Goal: Find specific page/section

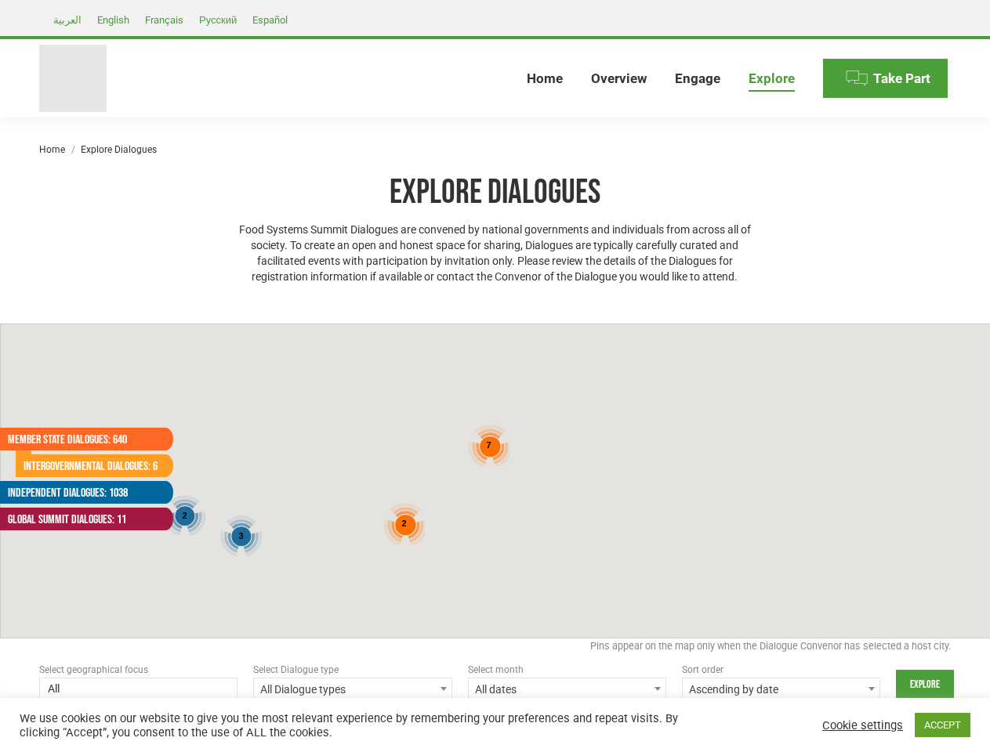
select select
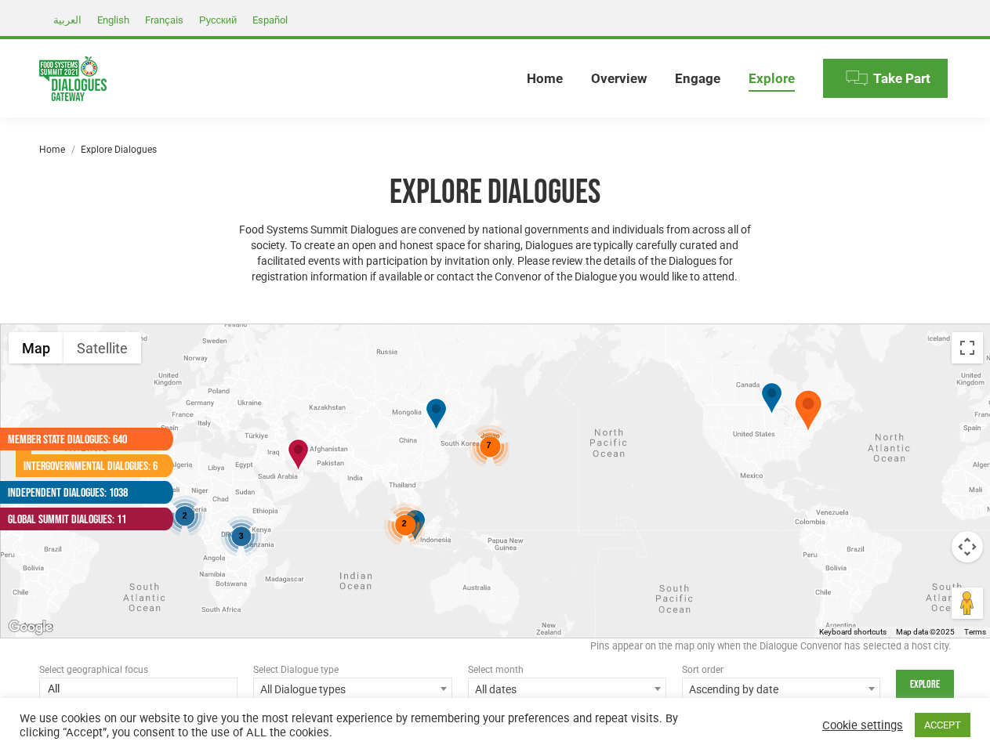
click at [495, 376] on div "3 2 2 7" at bounding box center [496, 480] width 990 height 313
click at [495, 481] on div "3 2 2 7" at bounding box center [496, 480] width 990 height 313
click at [241, 536] on span "3" at bounding box center [240, 535] width 5 height 9
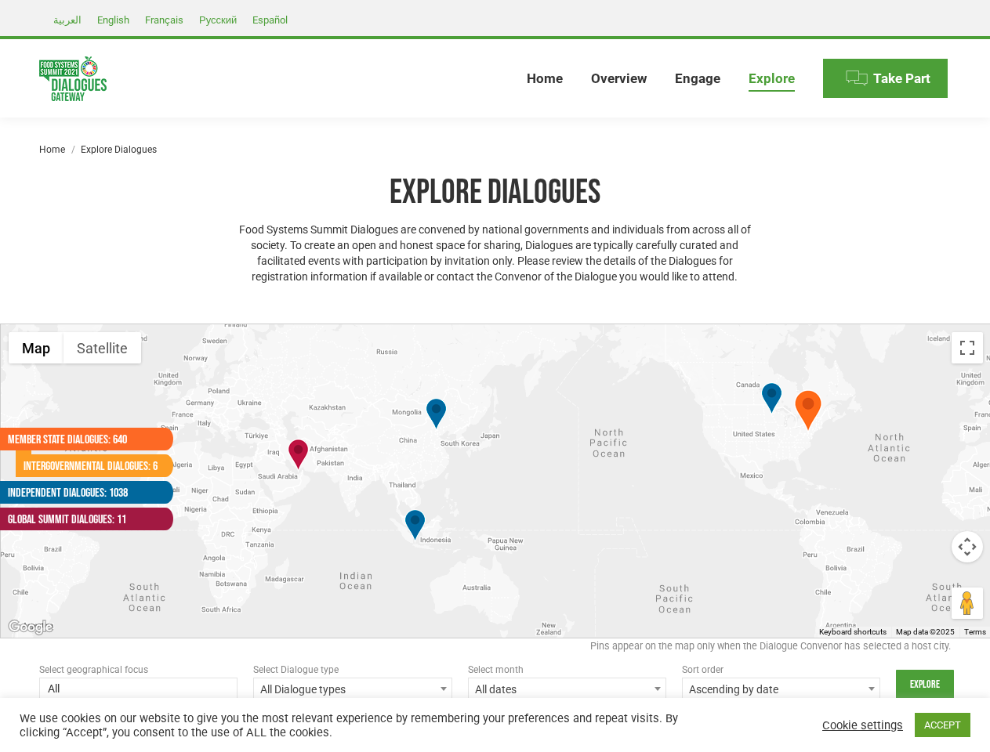
click at [184, 516] on div at bounding box center [496, 480] width 990 height 313
click at [404, 524] on div at bounding box center [496, 480] width 990 height 313
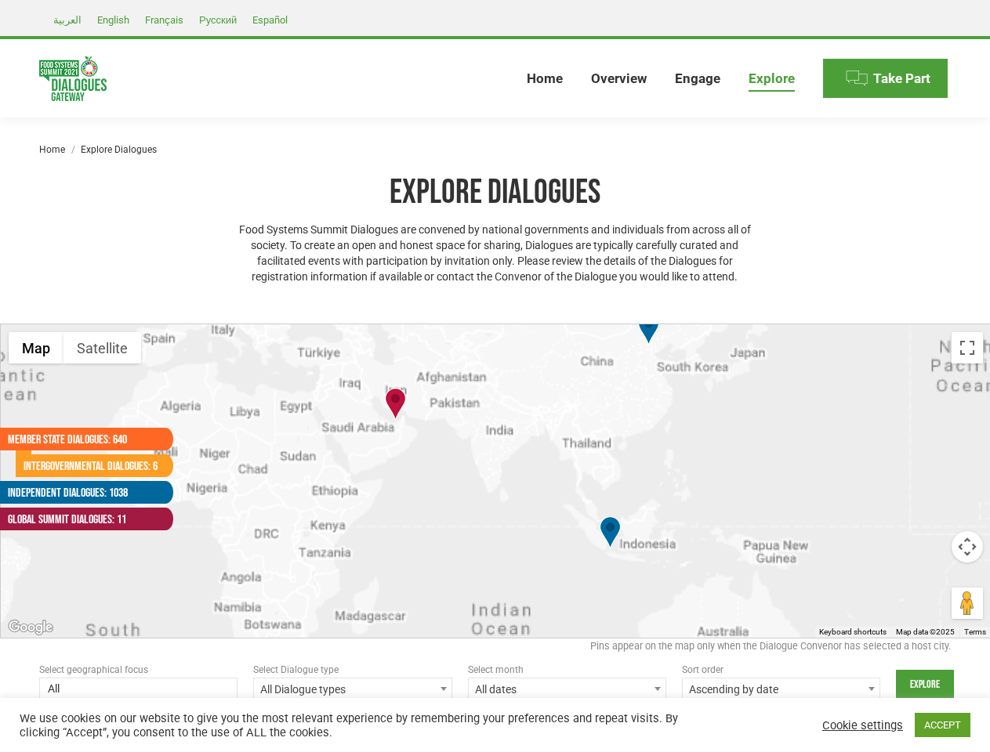
click at [488, 445] on div at bounding box center [496, 480] width 990 height 313
click at [808, 413] on div at bounding box center [496, 480] width 990 height 313
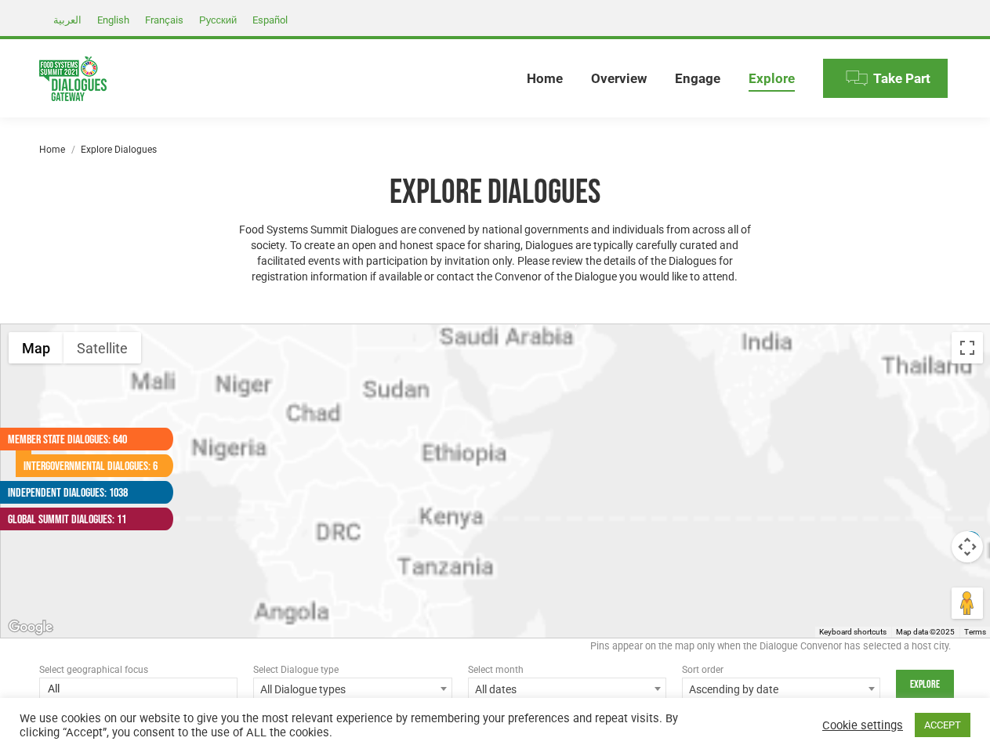
click at [298, 456] on div at bounding box center [496, 480] width 990 height 313
